Goal: Task Accomplishment & Management: Manage account settings

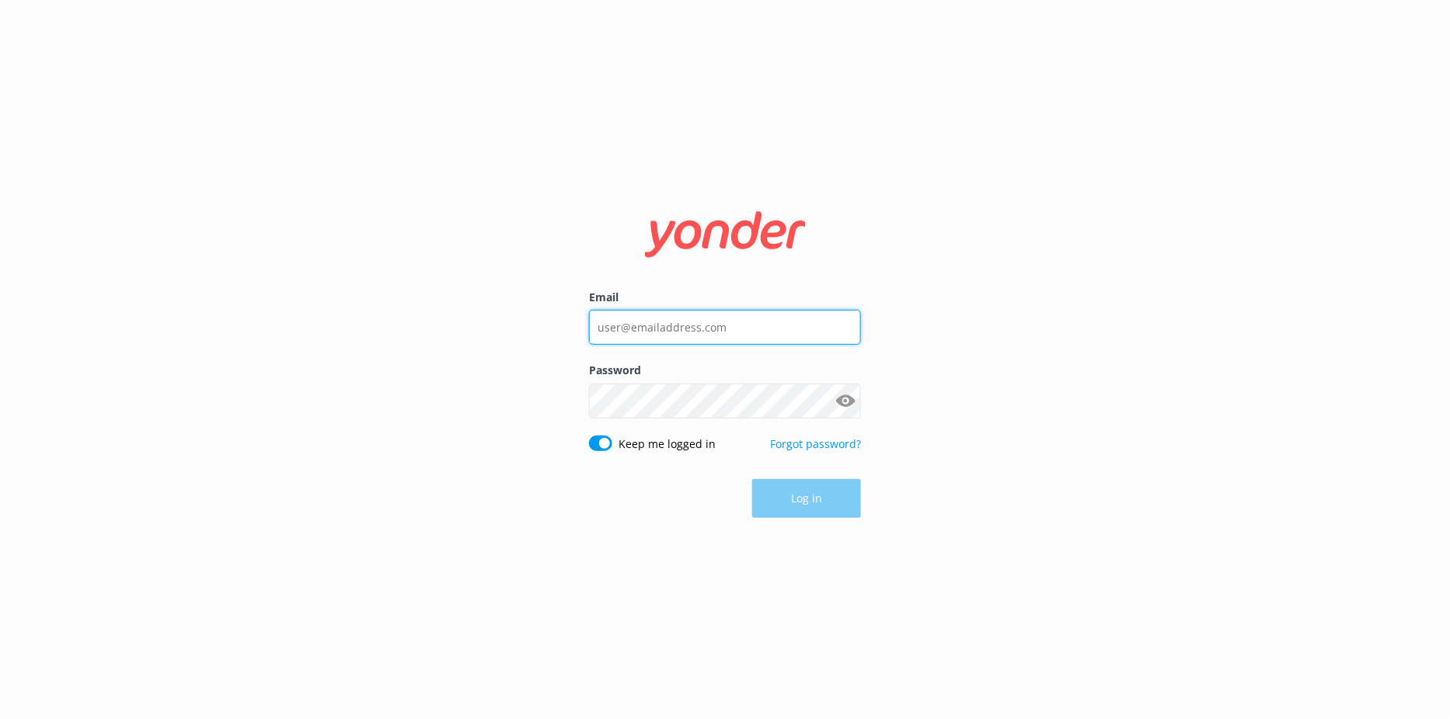
type input "[EMAIL_ADDRESS][DOMAIN_NAME]"
click at [810, 505] on div "Log in" at bounding box center [725, 498] width 272 height 39
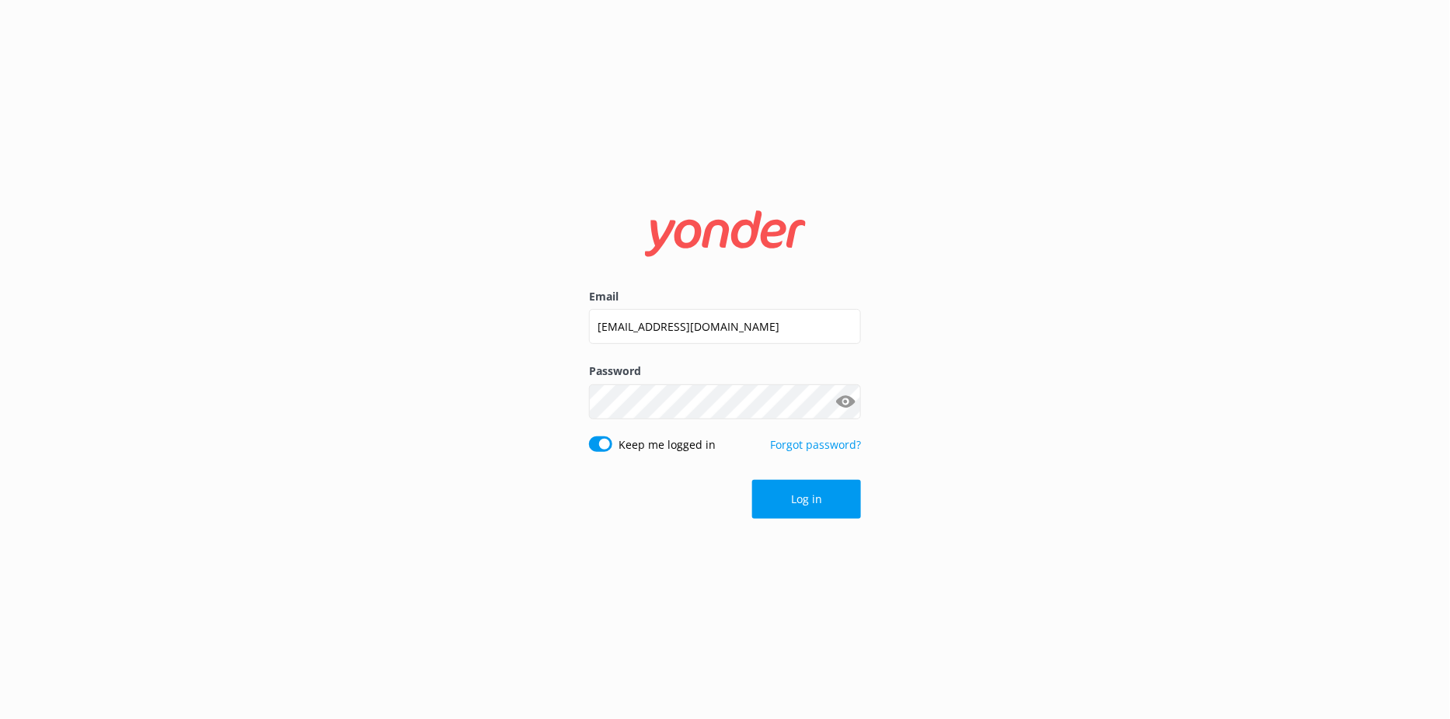
click at [810, 505] on button "Log in" at bounding box center [806, 499] width 109 height 39
